Goal: Find specific page/section

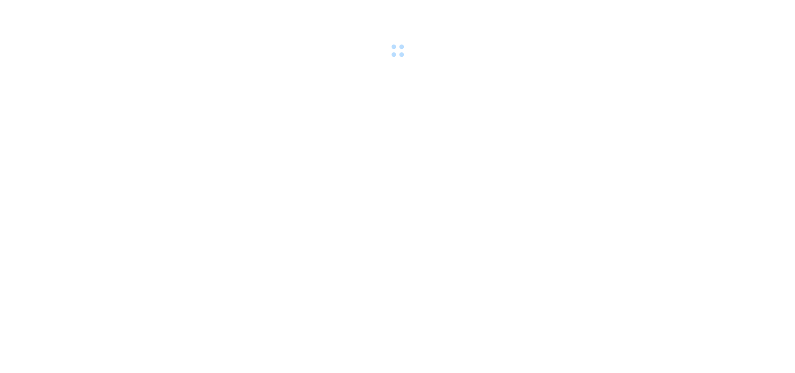
click at [156, 13] on div at bounding box center [397, 30] width 795 height 60
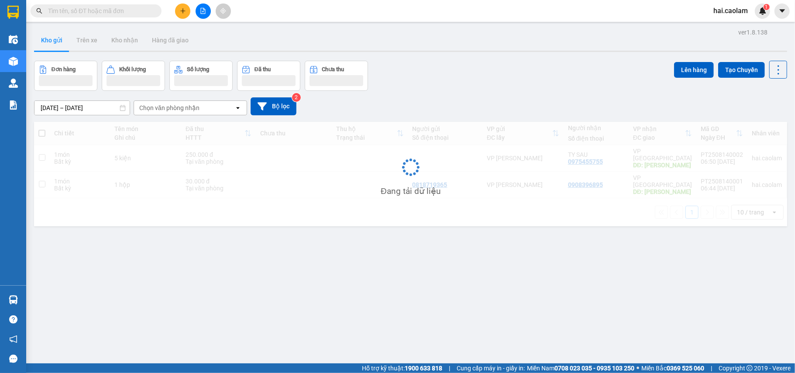
click at [116, 14] on input "text" at bounding box center [99, 11] width 103 height 10
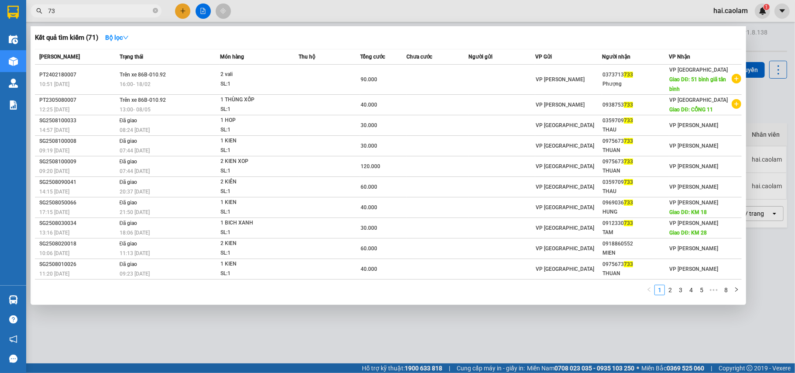
type input "7"
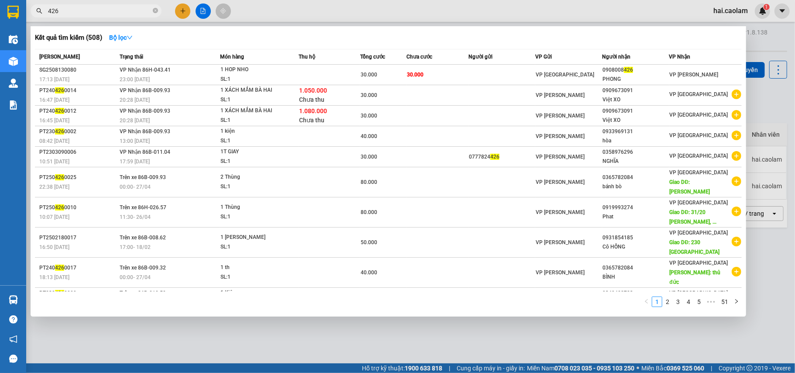
type input "426"
